Goal: Book appointment/travel/reservation

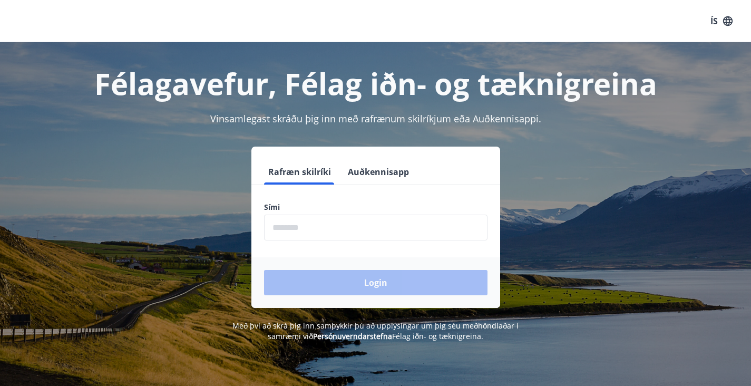
click at [328, 230] on input "phone" at bounding box center [376, 228] width 224 height 26
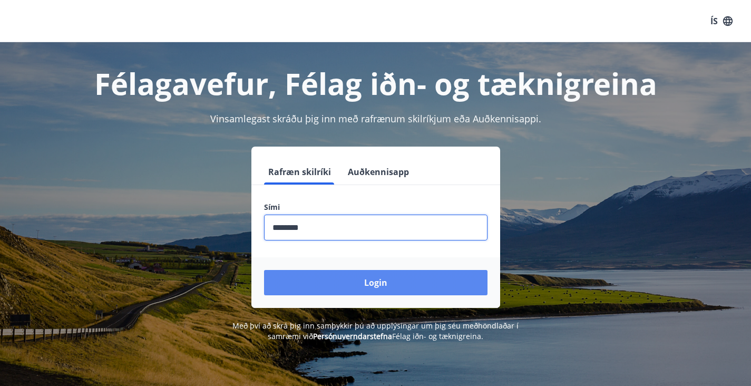
type input "********"
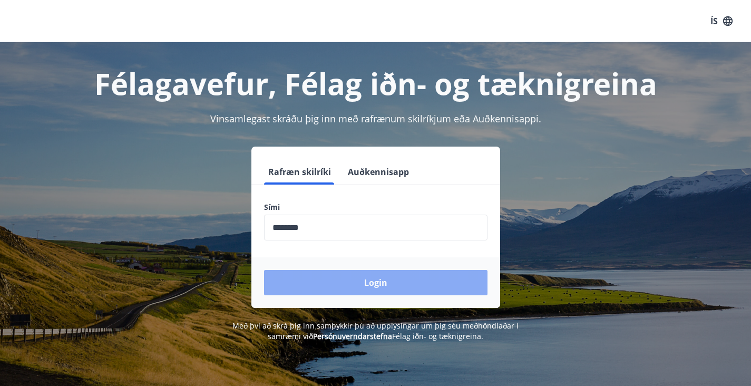
click at [345, 275] on button "Login" at bounding box center [376, 282] width 224 height 25
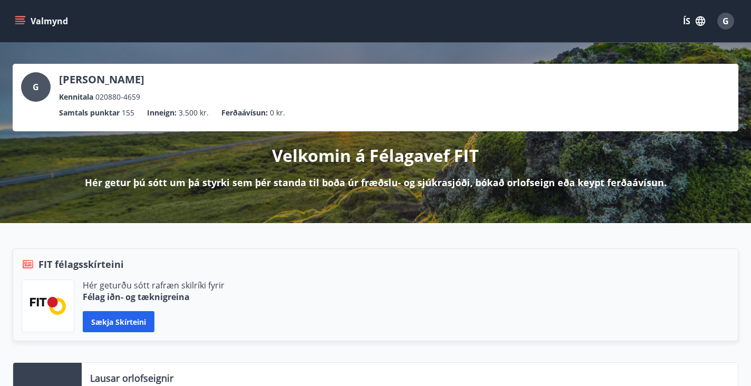
click at [21, 22] on icon "menu" at bounding box center [21, 21] width 12 height 1
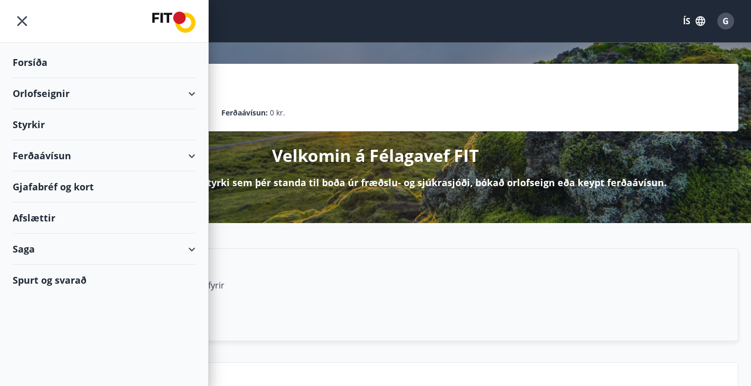
click at [249, 223] on div "G Guðbjörn Árni Gylfason Kennitala 020880-4659 Samtals punktar 155 Inneign : 3.…" at bounding box center [375, 133] width 751 height 180
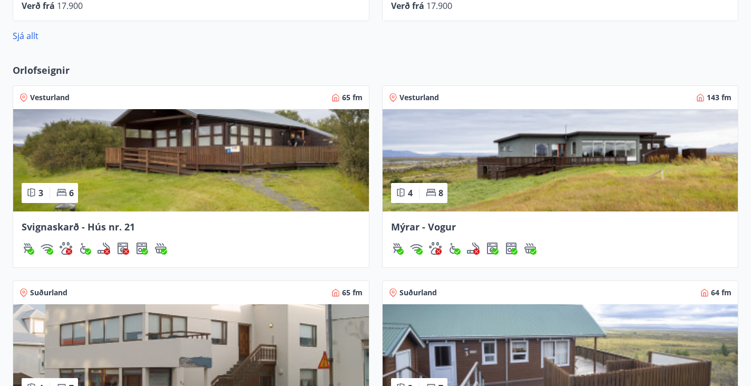
scroll to position [817, 0]
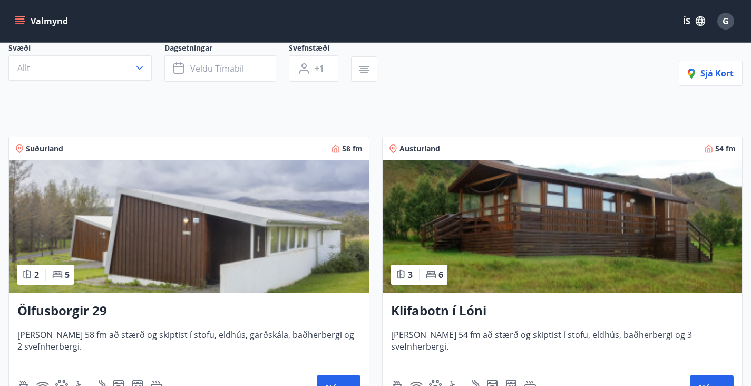
scroll to position [95, 0]
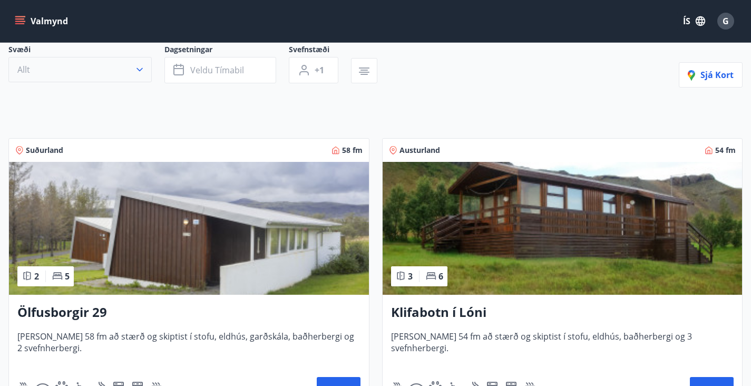
click at [137, 75] on icon "button" at bounding box center [139, 69] width 11 height 11
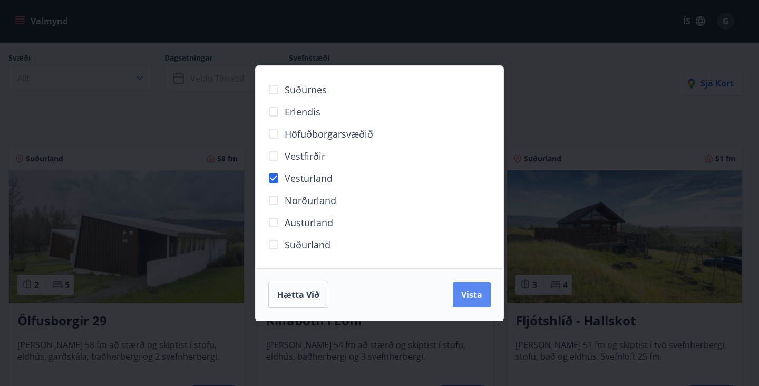
click at [477, 299] on span "Vista" at bounding box center [471, 295] width 21 height 12
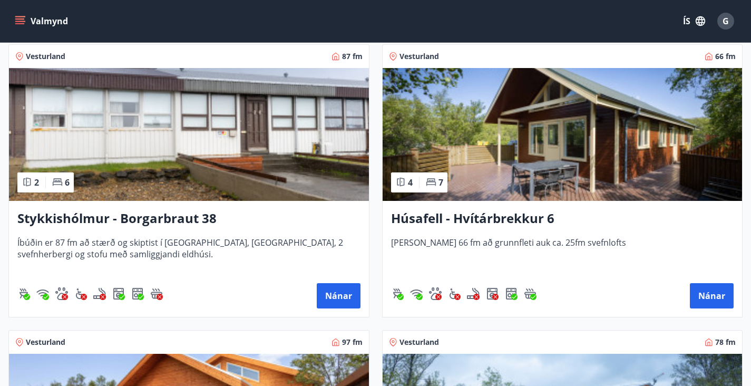
scroll to position [215, 0]
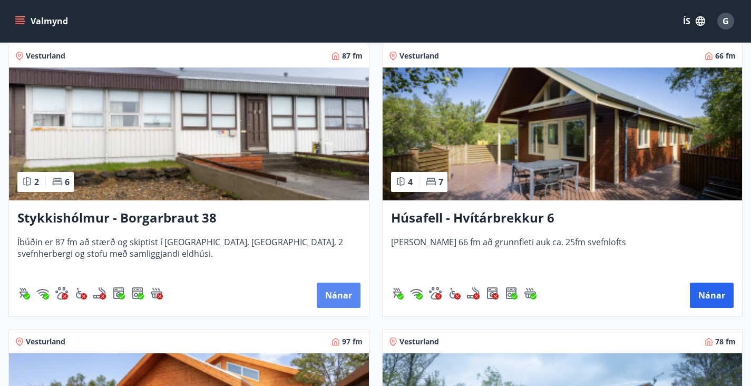
click at [317, 305] on button "Nánar" at bounding box center [339, 295] width 44 height 25
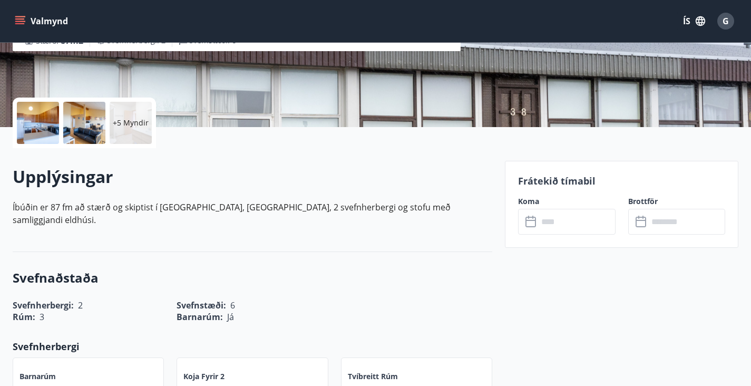
scroll to position [198, 0]
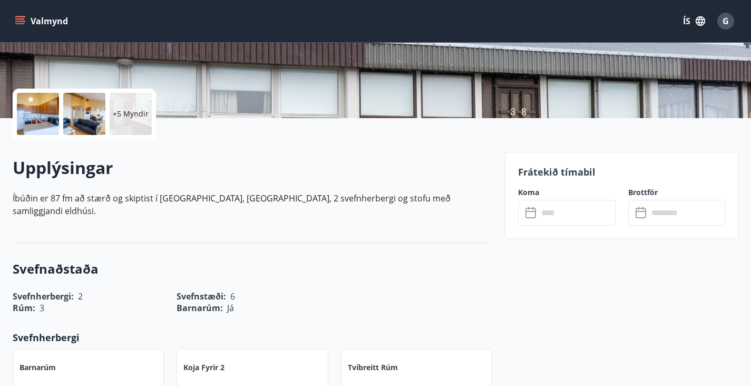
click at [569, 222] on input "text" at bounding box center [577, 213] width 78 height 26
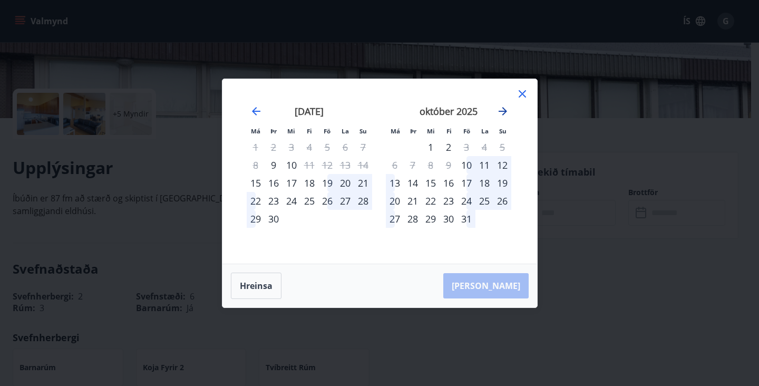
click at [505, 107] on icon "Move forward to switch to the next month." at bounding box center [503, 111] width 13 height 13
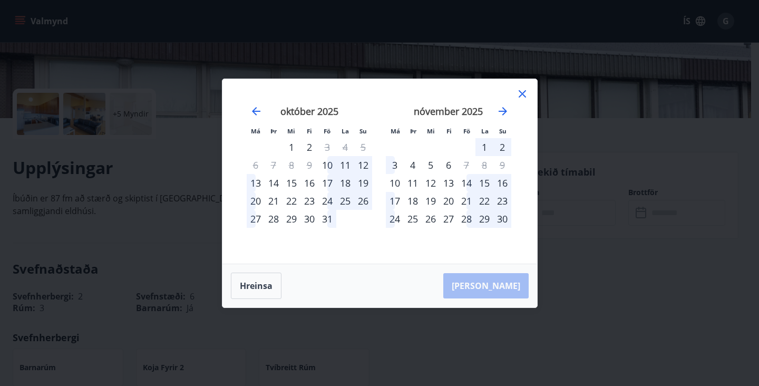
click at [509, 112] on div "nóvember 2025" at bounding box center [448, 115] width 125 height 46
click at [504, 112] on icon "Move forward to switch to the next month." at bounding box center [503, 111] width 13 height 13
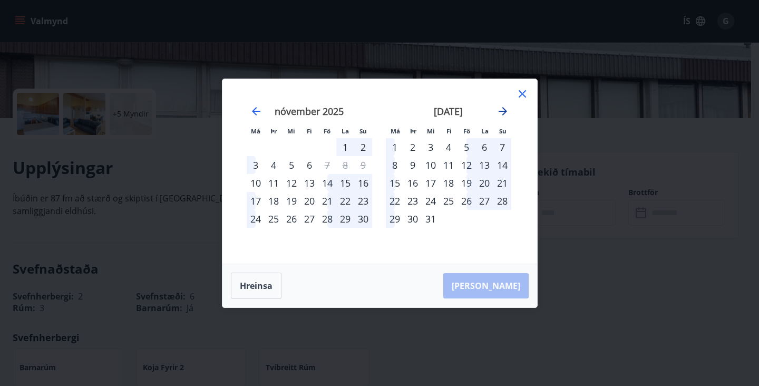
click at [504, 112] on icon "Move forward to switch to the next month." at bounding box center [503, 111] width 13 height 13
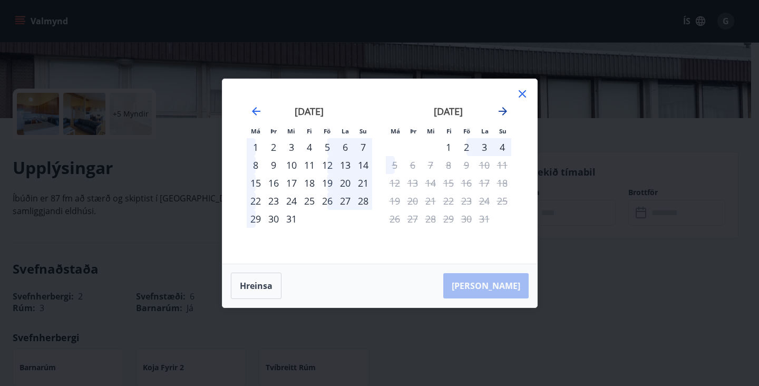
click at [504, 112] on icon "Move forward to switch to the next month." at bounding box center [503, 111] width 13 height 13
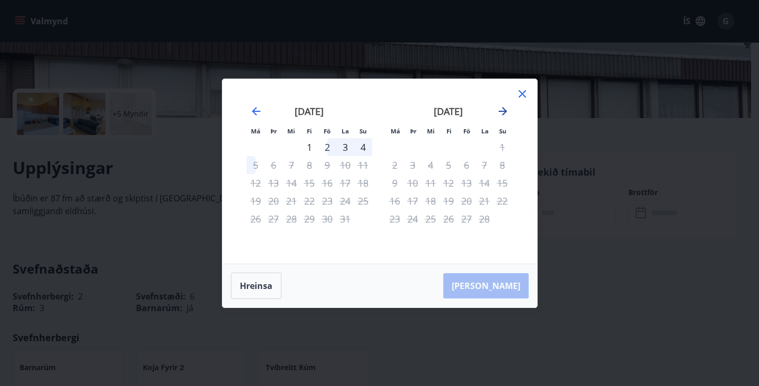
click at [504, 112] on icon "Move forward to switch to the next month." at bounding box center [503, 111] width 13 height 13
click at [523, 93] on icon at bounding box center [522, 94] width 13 height 13
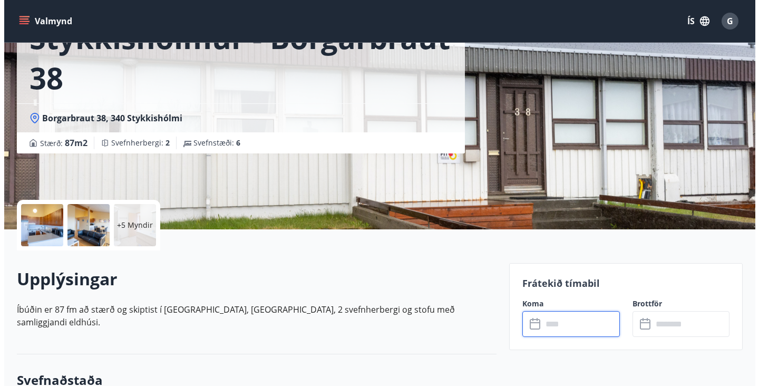
scroll to position [83, 0]
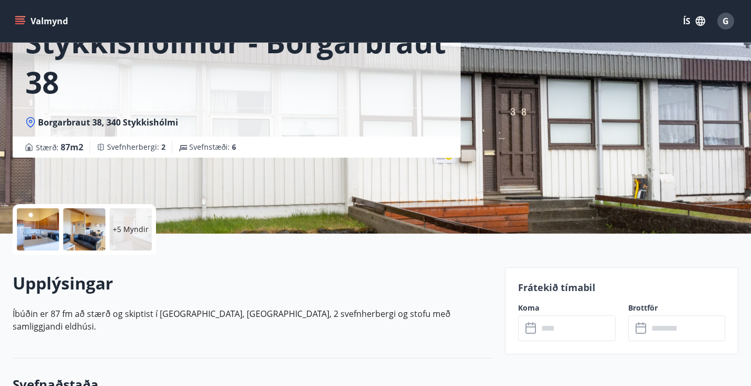
click at [109, 227] on div "+5 Myndir" at bounding box center [84, 229] width 143 height 51
click at [126, 227] on p "+5 Myndir" at bounding box center [131, 229] width 36 height 11
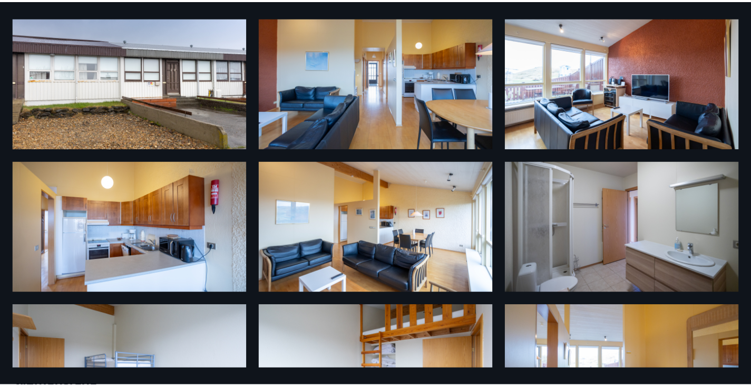
scroll to position [0, 0]
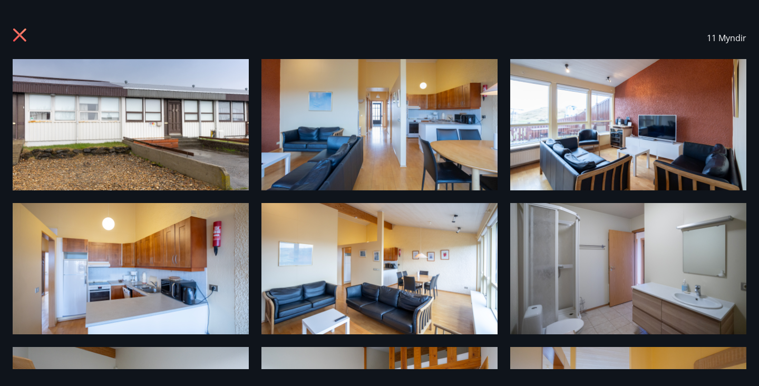
click at [18, 40] on icon at bounding box center [21, 36] width 17 height 17
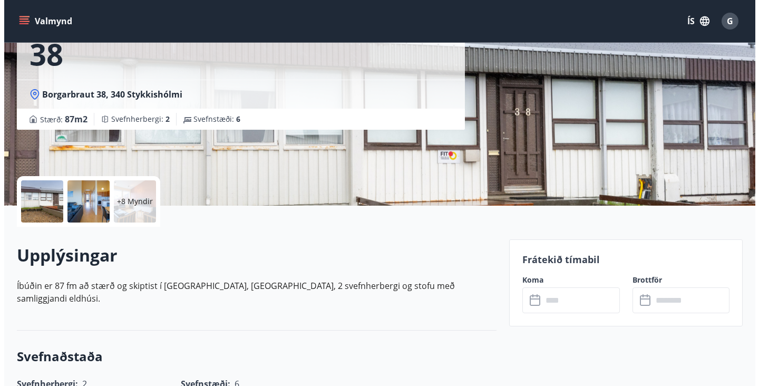
scroll to position [107, 0]
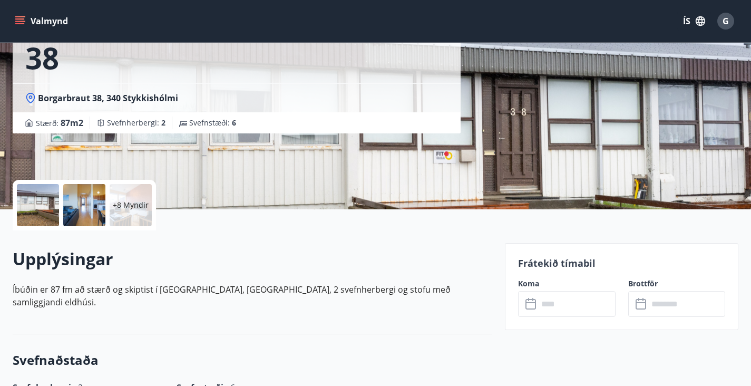
click at [138, 211] on div "+8 Myndir" at bounding box center [131, 205] width 42 height 42
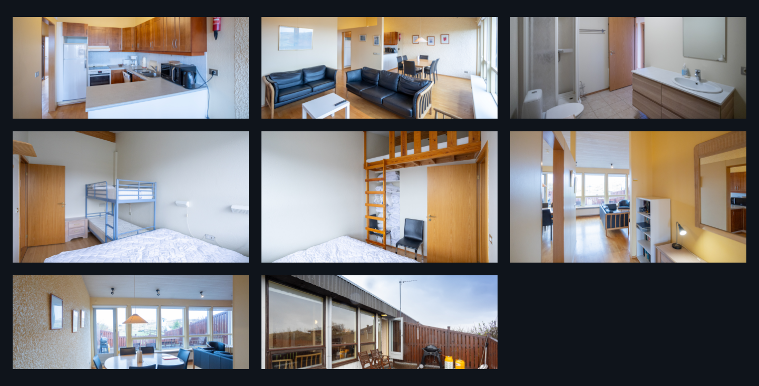
scroll to position [256, 0]
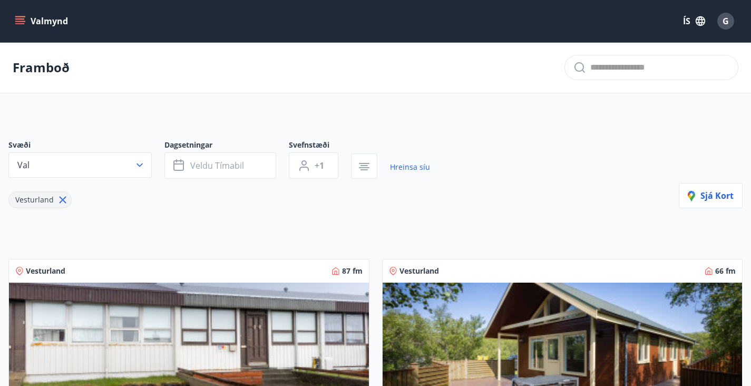
click at [62, 204] on icon at bounding box center [63, 200] width 7 height 7
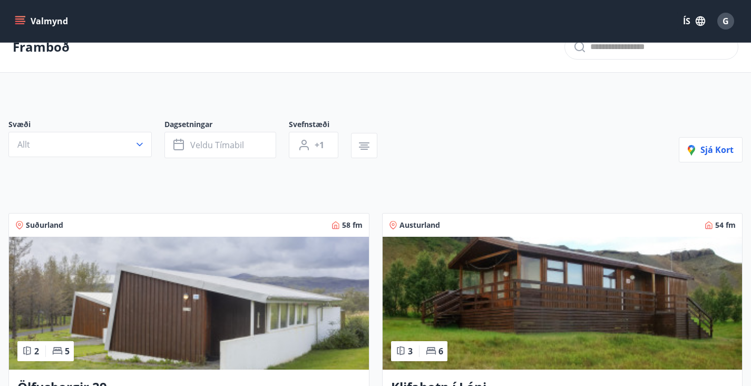
scroll to position [23, 0]
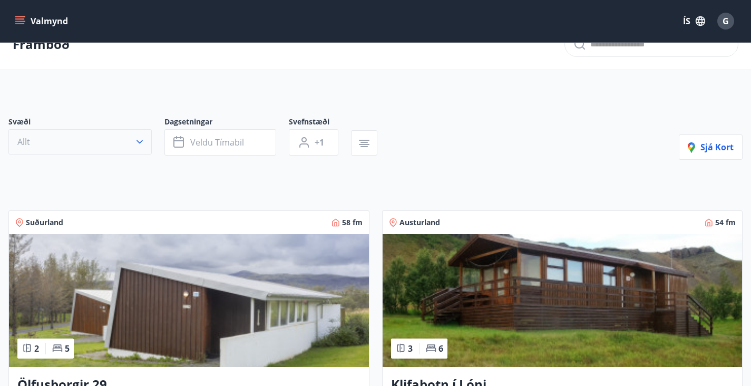
click at [132, 151] on button "Allt" at bounding box center [79, 141] width 143 height 25
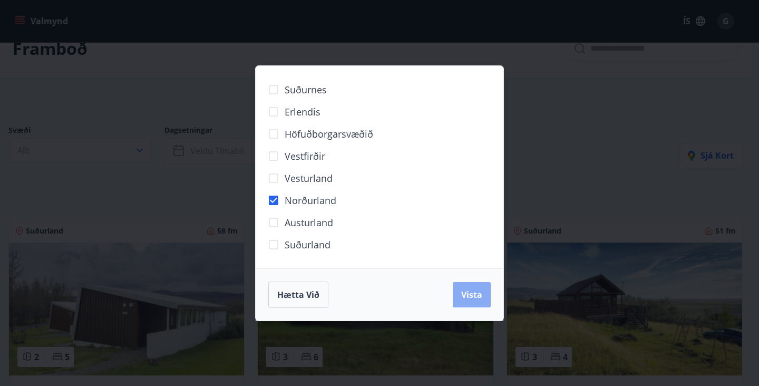
click at [478, 295] on span "Vista" at bounding box center [471, 295] width 21 height 12
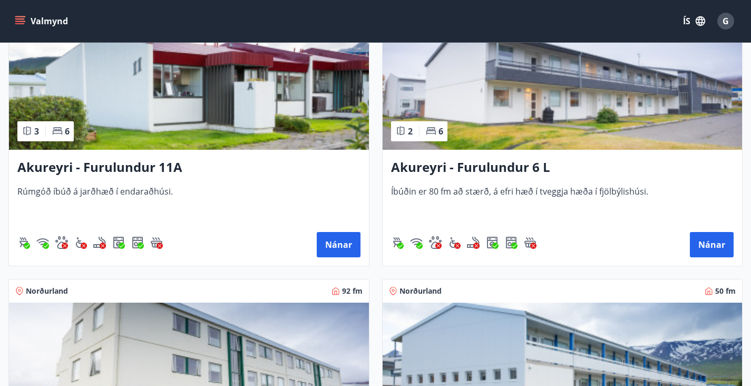
scroll to position [289, 0]
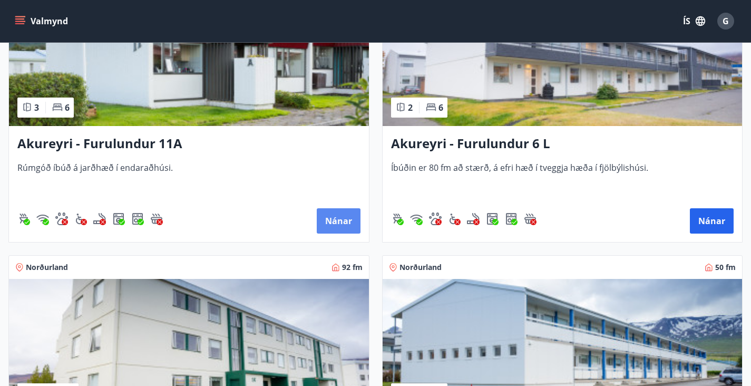
click at [317, 234] on button "Nánar" at bounding box center [339, 220] width 44 height 25
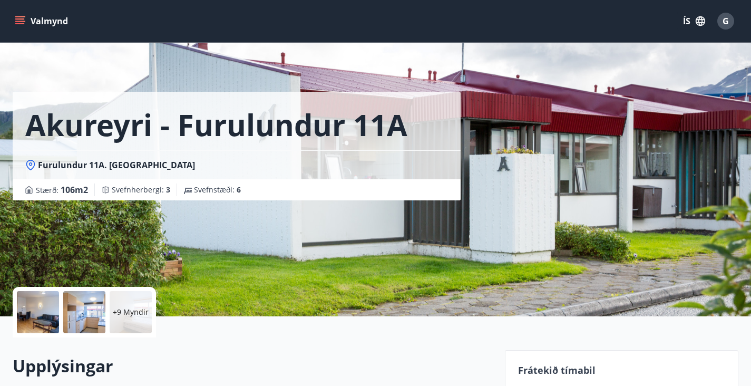
click at [84, 312] on div at bounding box center [84, 312] width 42 height 42
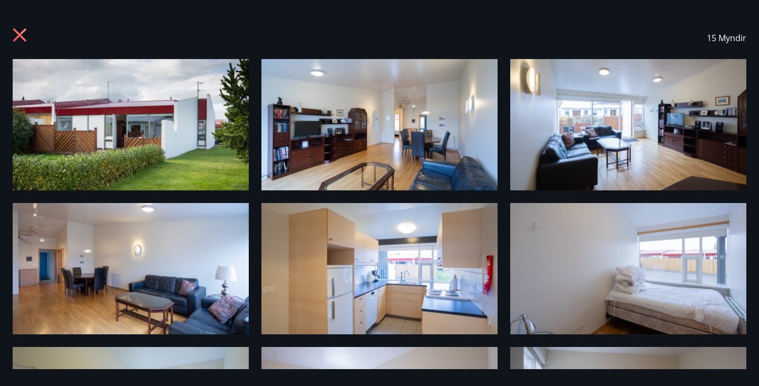
click at [16, 37] on icon at bounding box center [19, 34] width 13 height 13
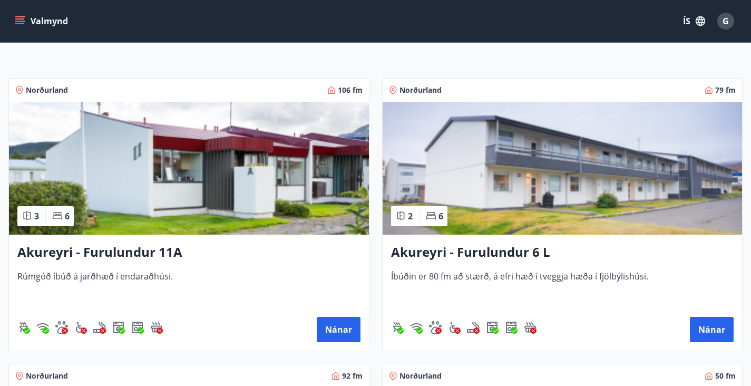
scroll to position [194, 0]
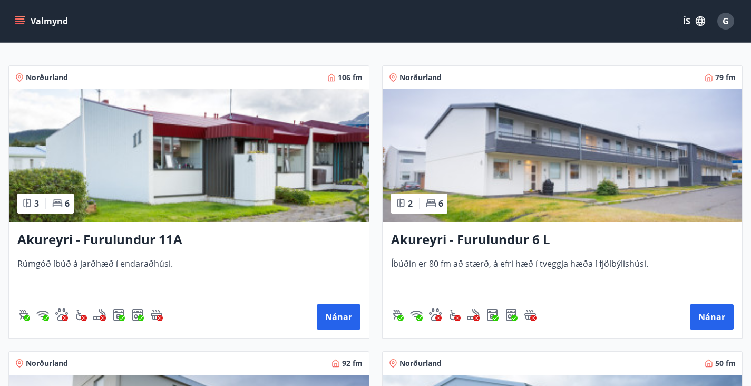
click at [119, 190] on img at bounding box center [189, 155] width 360 height 133
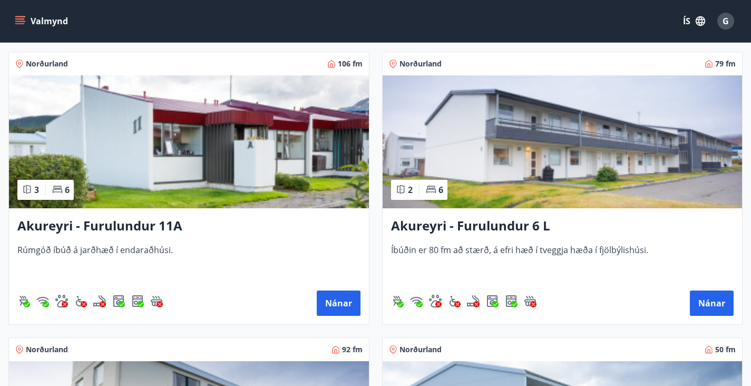
scroll to position [208, 0]
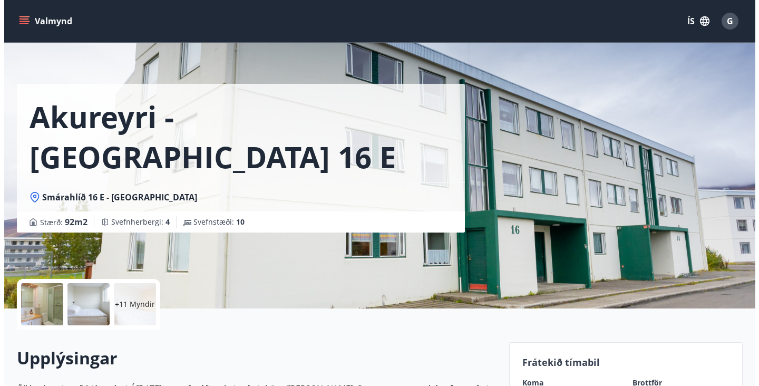
scroll to position [9, 0]
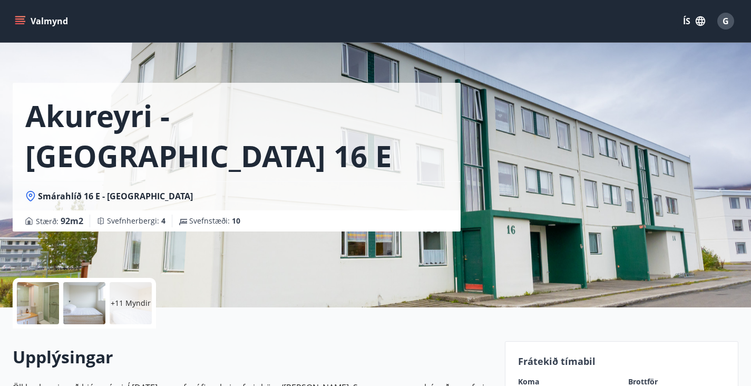
click at [134, 305] on p "+11 Myndir" at bounding box center [131, 303] width 40 height 11
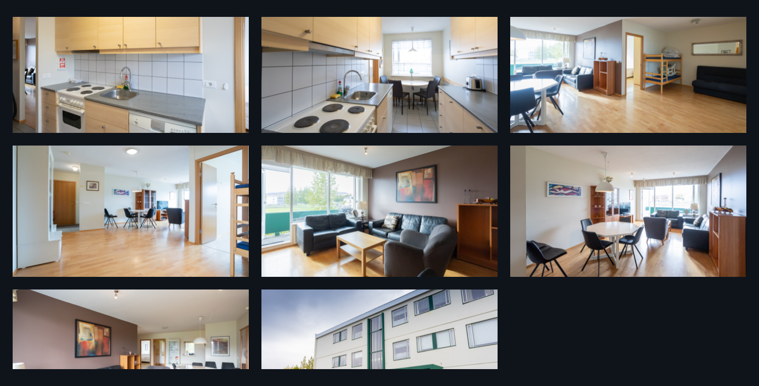
scroll to position [544, 0]
